Goal: Task Accomplishment & Management: Manage account settings

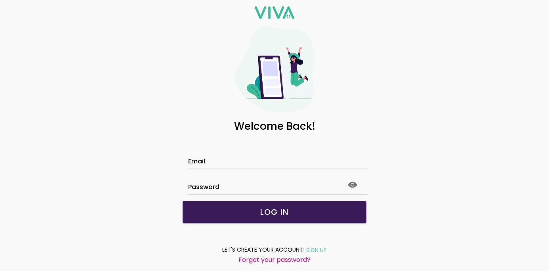
click at [251, 159] on input "Email" at bounding box center [274, 162] width 173 height 7
type input "**********"
click at [351, 184] on circle at bounding box center [352, 185] width 2 height 2
click at [286, 209] on span "LOG IN" at bounding box center [274, 212] width 168 height 8
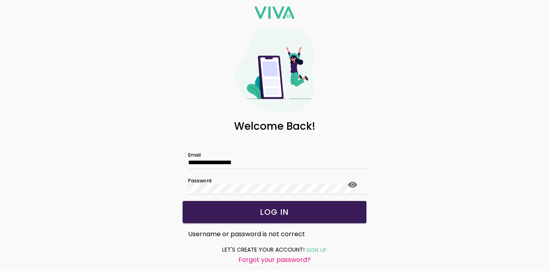
click at [351, 184] on circle at bounding box center [352, 185] width 2 height 2
click at [0, 0] on slot "LOG IN" at bounding box center [0, 0] width 0 height 0
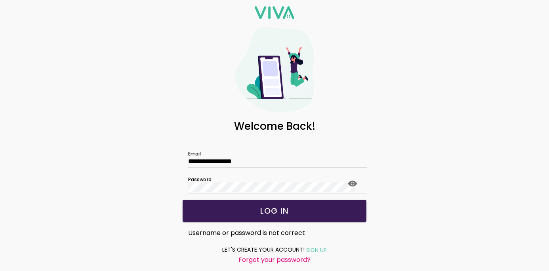
scroll to position [4, 0]
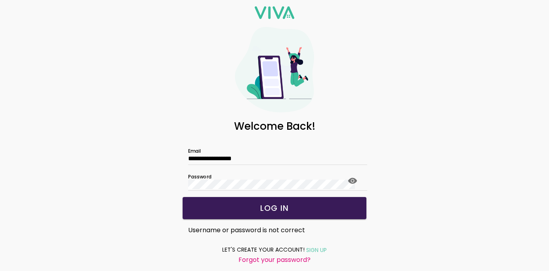
click at [0, 0] on slot "Forgot your password?" at bounding box center [0, 0] width 0 height 0
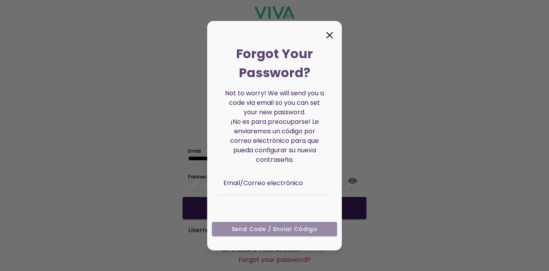
click at [261, 204] on div "Not to worry! We will send you a code via email so you can set your new passwor…" at bounding box center [274, 151] width 135 height 138
click at [267, 184] on input "text" at bounding box center [282, 188] width 119 height 13
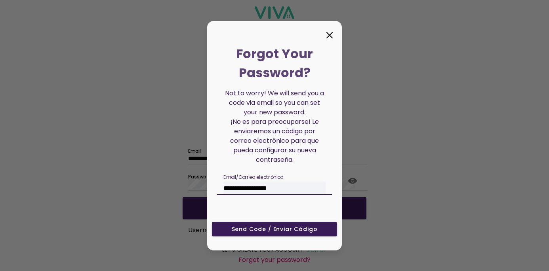
type input "**********"
click at [0, 0] on slot "Send Code / Enviar código" at bounding box center [0, 0] width 0 height 0
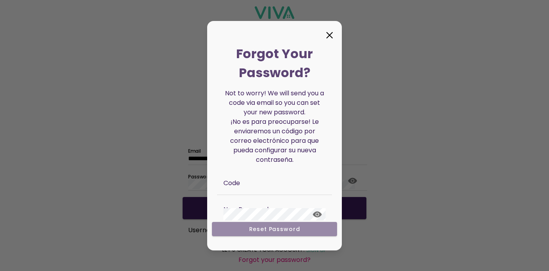
click at [251, 184] on input "text" at bounding box center [282, 188] width 119 height 13
click at [261, 228] on ion-col "Reset Password" at bounding box center [274, 232] width 131 height 26
click at [250, 185] on input "text" at bounding box center [282, 188] width 119 height 13
click at [268, 230] on ion-col "Reset Password" at bounding box center [274, 232] width 131 height 26
click at [328, 34] on icon at bounding box center [329, 35] width 13 height 13
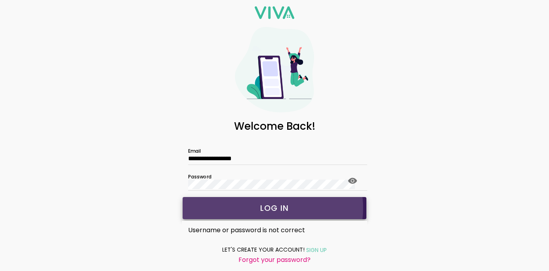
click at [0, 0] on slot "LOG IN" at bounding box center [0, 0] width 0 height 0
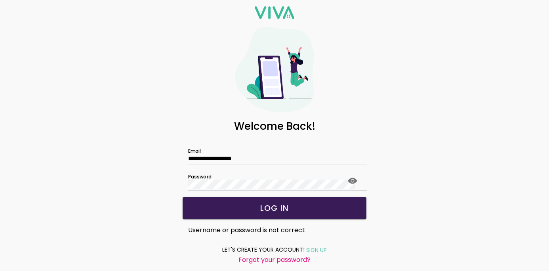
click at [371, 255] on ion-footer "LET'S CREATE YOUR ACCOUNT! SIGN UP Forgot your password?" at bounding box center [274, 255] width 198 height 32
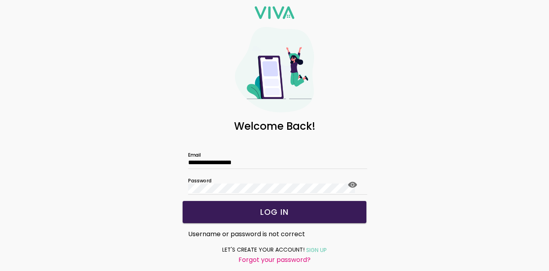
click at [457, 122] on h1 "Welcome Back!" at bounding box center [274, 126] width 549 height 12
drag, startPoint x: 457, startPoint y: 122, endPoint x: 445, endPoint y: 122, distance: 12.3
click at [445, 122] on h1 "Welcome Back!" at bounding box center [274, 126] width 549 height 12
click at [0, 0] on slot "Forgot your password?" at bounding box center [0, 0] width 0 height 0
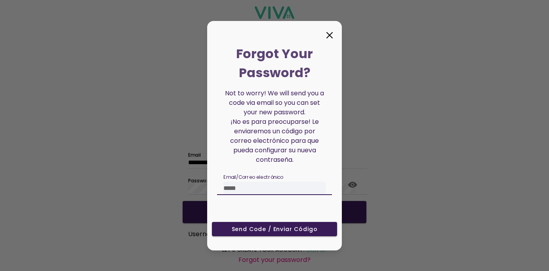
click at [254, 182] on input "text" at bounding box center [282, 188] width 119 height 13
type input "**********"
click at [0, 0] on slot "Send Code / Enviar código" at bounding box center [0, 0] width 0 height 0
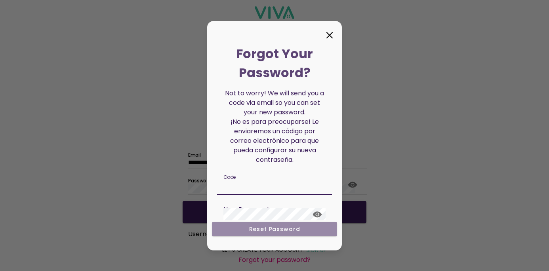
click at [252, 187] on input "text" at bounding box center [282, 188] width 119 height 13
click at [329, 36] on icon at bounding box center [329, 35] width 13 height 13
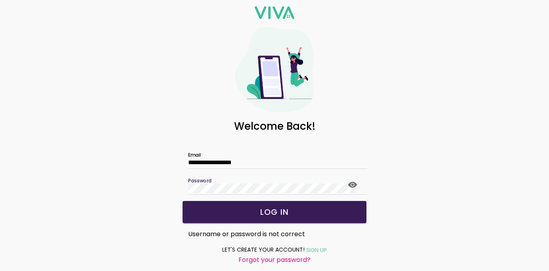
click at [0, 0] on slot "LOG IN" at bounding box center [0, 0] width 0 height 0
click at [0, 0] on slot "Forgot your password?" at bounding box center [0, 0] width 0 height 0
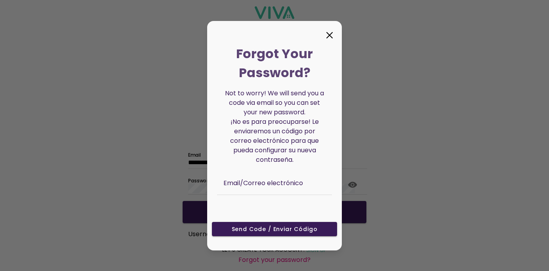
click at [275, 179] on div "Email/Correo electrónico" at bounding box center [274, 182] width 102 height 26
click at [256, 204] on div "Not to worry! We will send you a code via email so you can set your new passwor…" at bounding box center [274, 151] width 135 height 138
click at [222, 183] on div "Email/Correo electrónico" at bounding box center [274, 182] width 115 height 27
click at [231, 205] on div "Not to worry! We will send you a code via email so you can set your new passwor…" at bounding box center [274, 151] width 135 height 138
click at [328, 36] on icon at bounding box center [329, 35] width 13 height 13
